Goal: Task Accomplishment & Management: Manage account settings

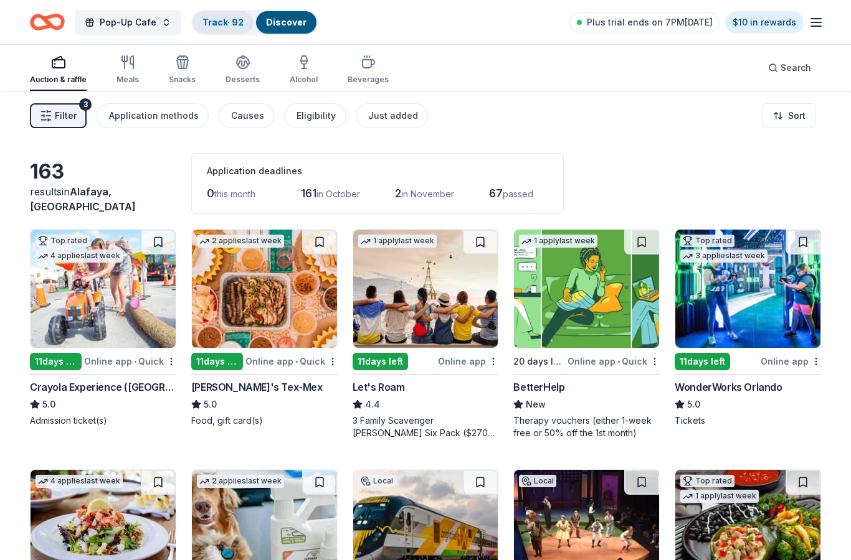
click at [219, 22] on link "Track · 92" at bounding box center [222, 22] width 41 height 11
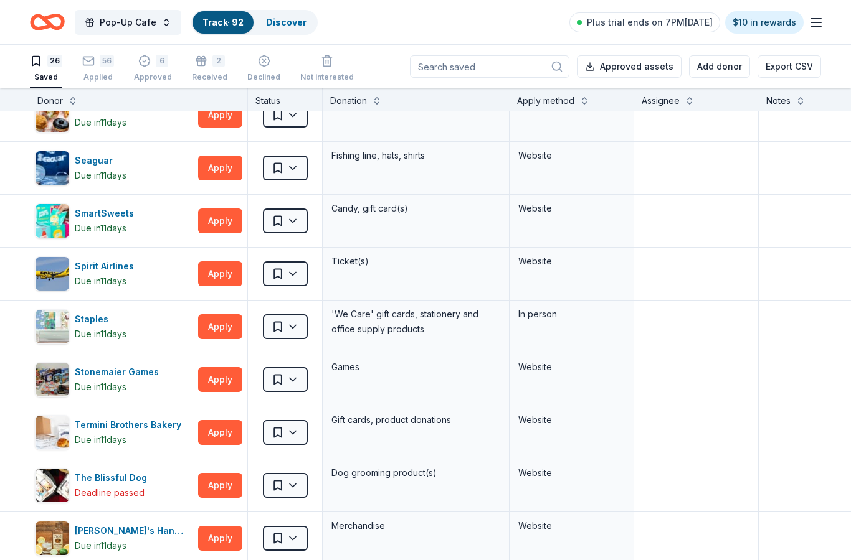
scroll to position [773, 0]
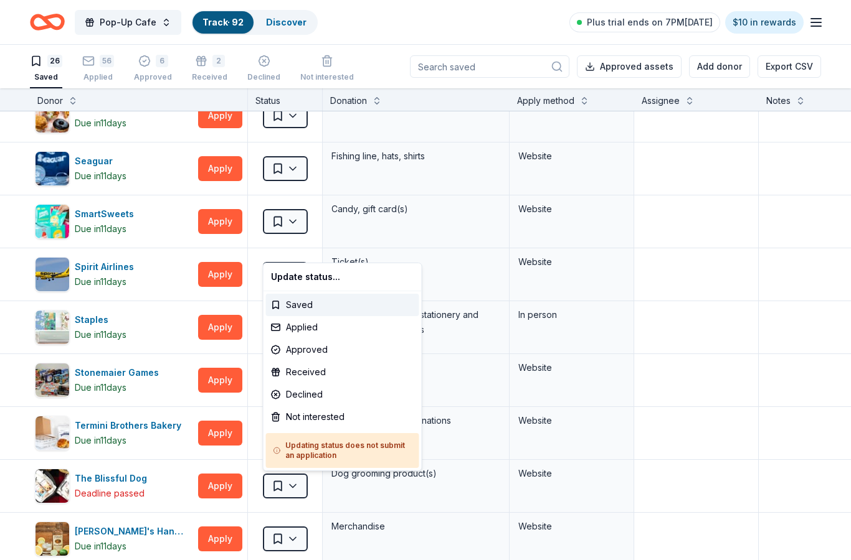
click at [96, 65] on html "Pop-Up Cafe Track · 92 Discover Plus trial ends on 7PM, 10/1 $10 in rewards 26 …" at bounding box center [425, 280] width 851 height 560
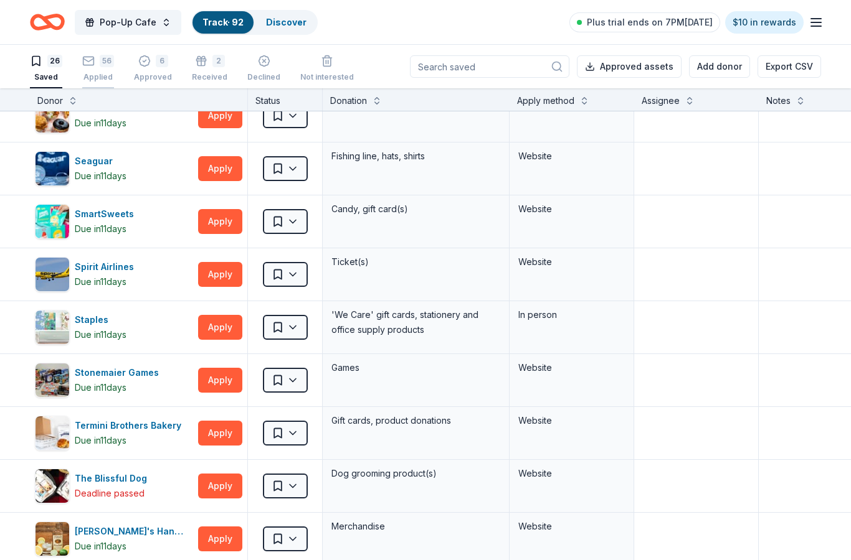
click at [106, 71] on div "56 Applied" at bounding box center [98, 68] width 32 height 27
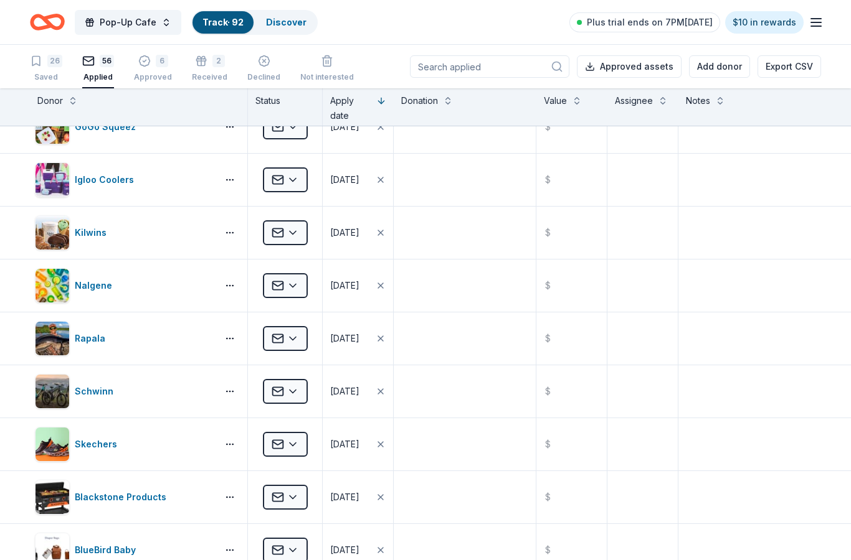
scroll to position [1186, 0]
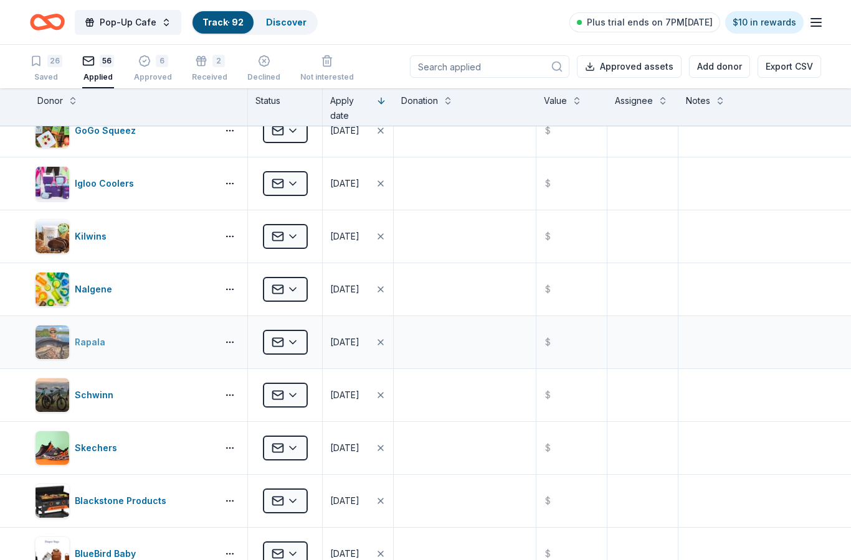
click at [89, 349] on div "Rapala" at bounding box center [92, 342] width 35 height 15
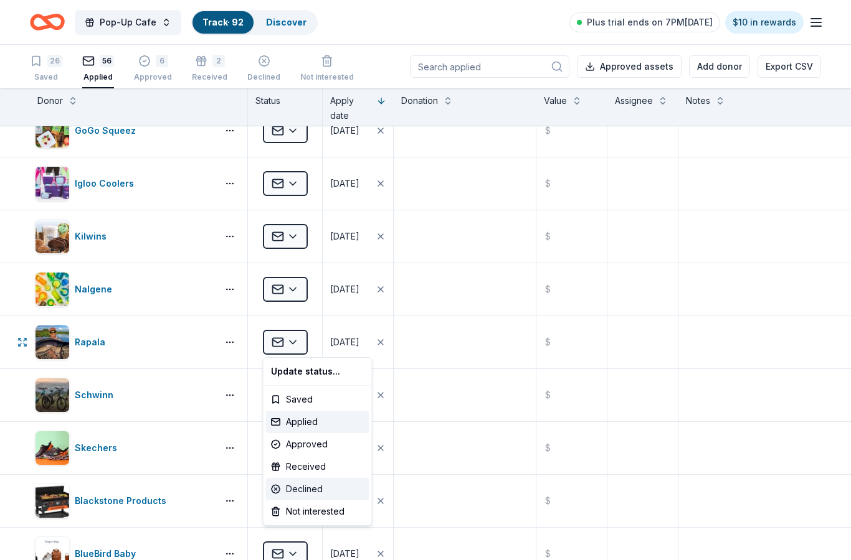
click at [333, 488] on div "Declined" at bounding box center [317, 489] width 103 height 22
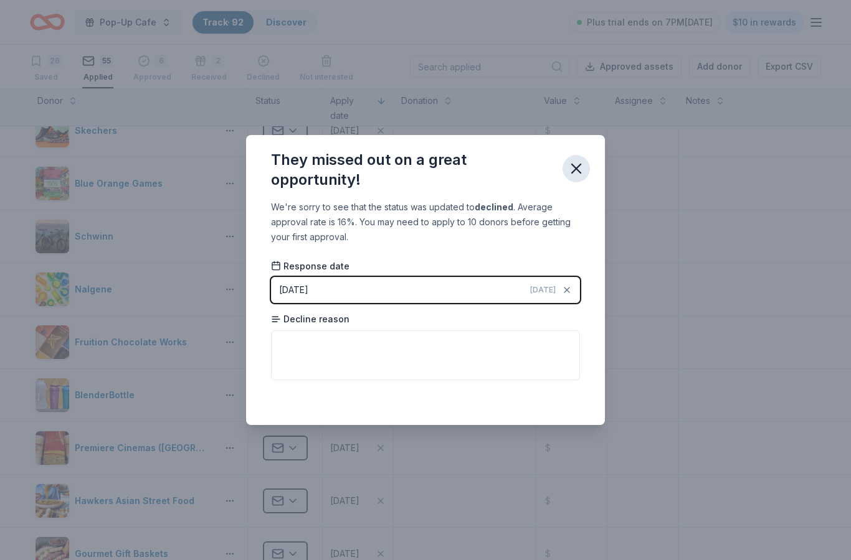
click at [577, 168] on icon "button" at bounding box center [576, 168] width 9 height 9
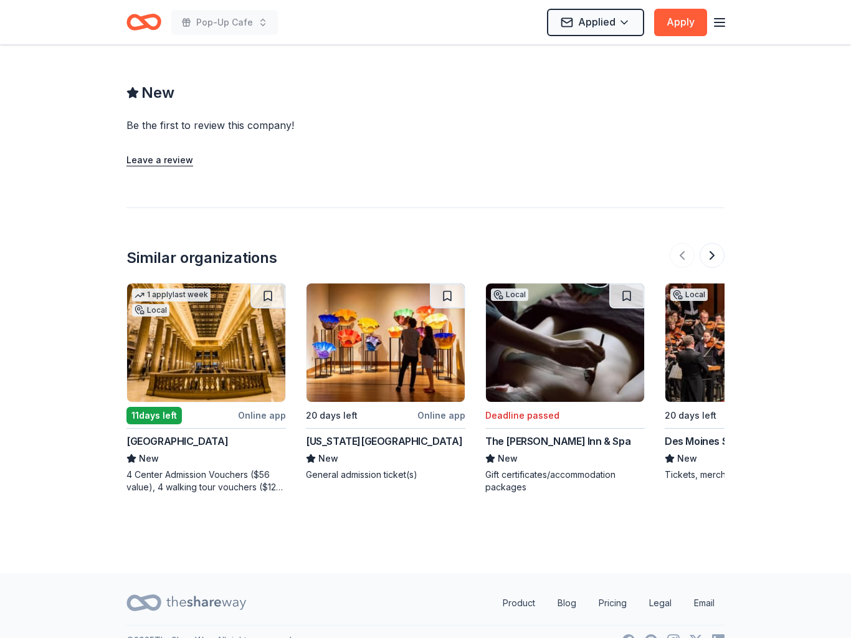
scroll to position [1165, 0]
